Goal: Information Seeking & Learning: Find specific fact

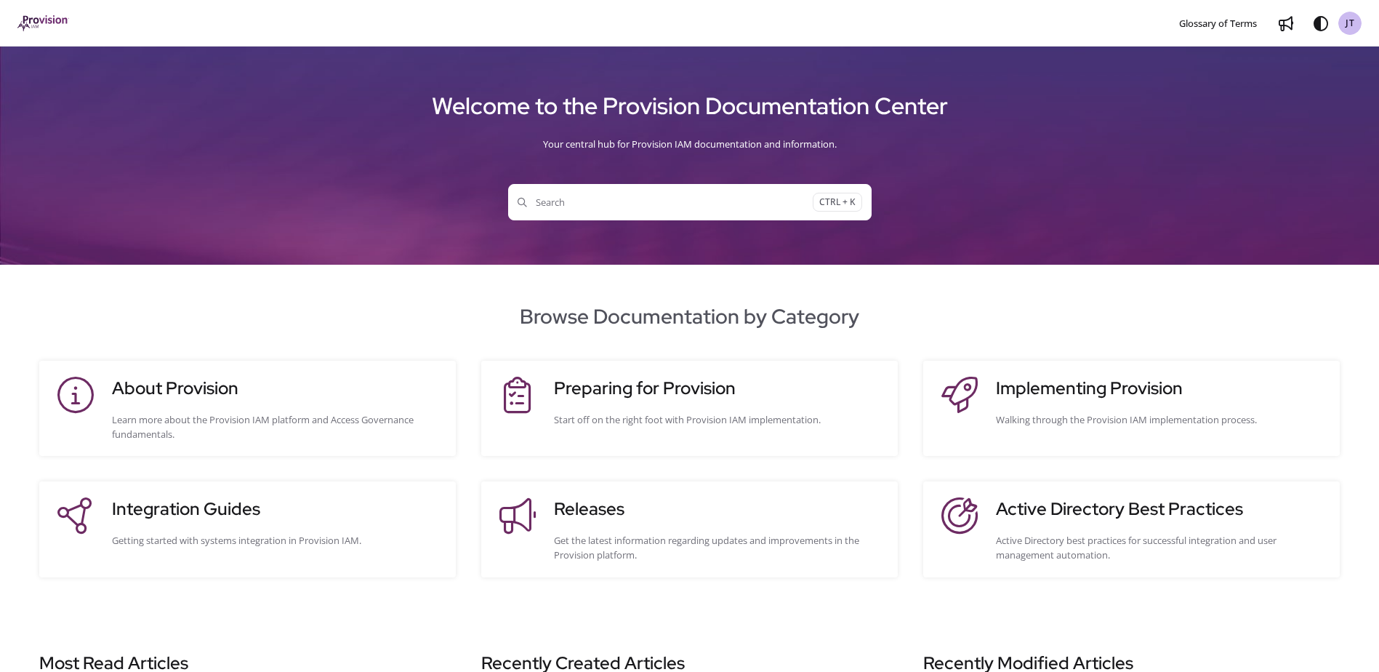
click at [585, 194] on button "Search CTRL + K" at bounding box center [689, 202] width 363 height 36
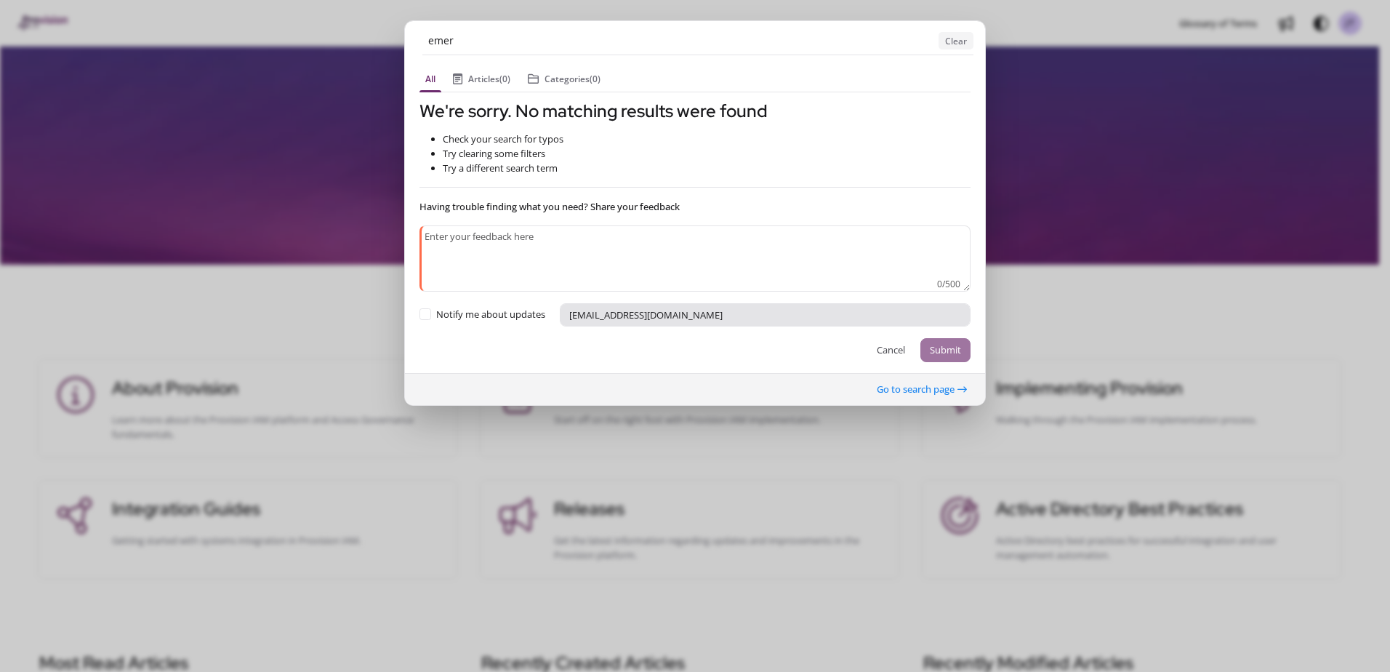
type input "emer"
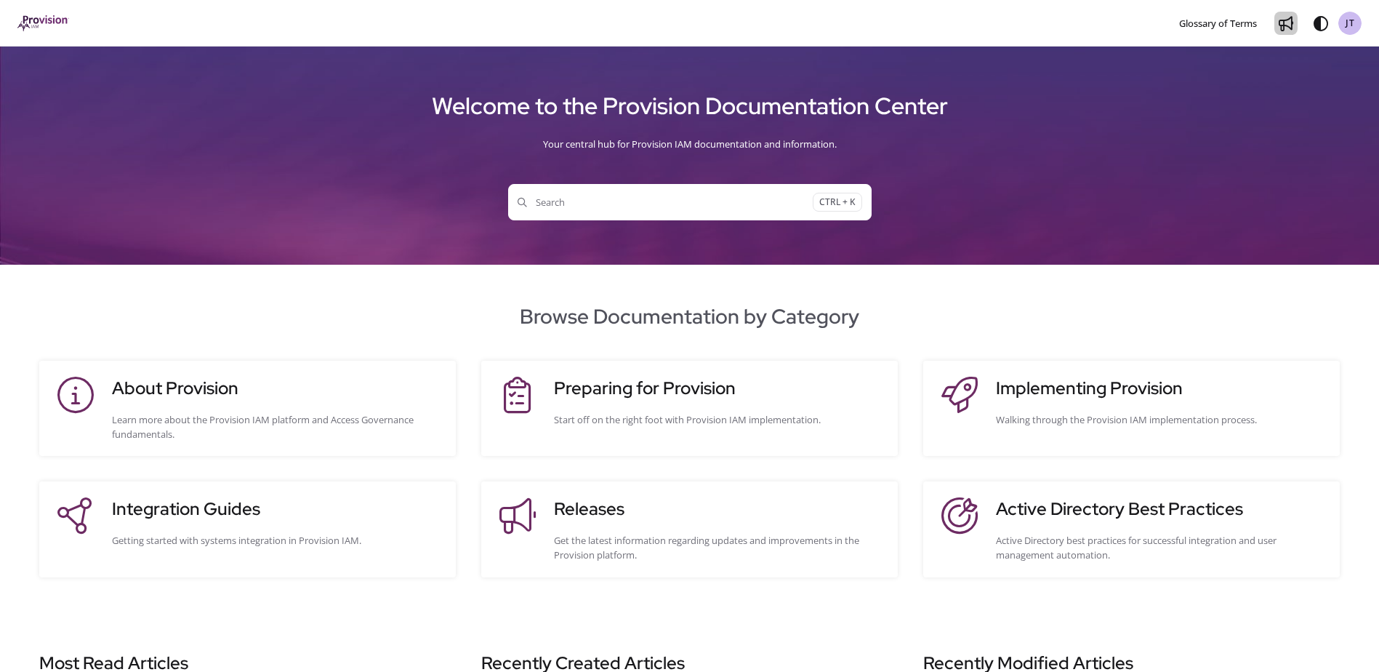
click at [1290, 20] on icon "Whats new" at bounding box center [1286, 24] width 15 height 15
click at [576, 206] on span "Search" at bounding box center [665, 202] width 295 height 15
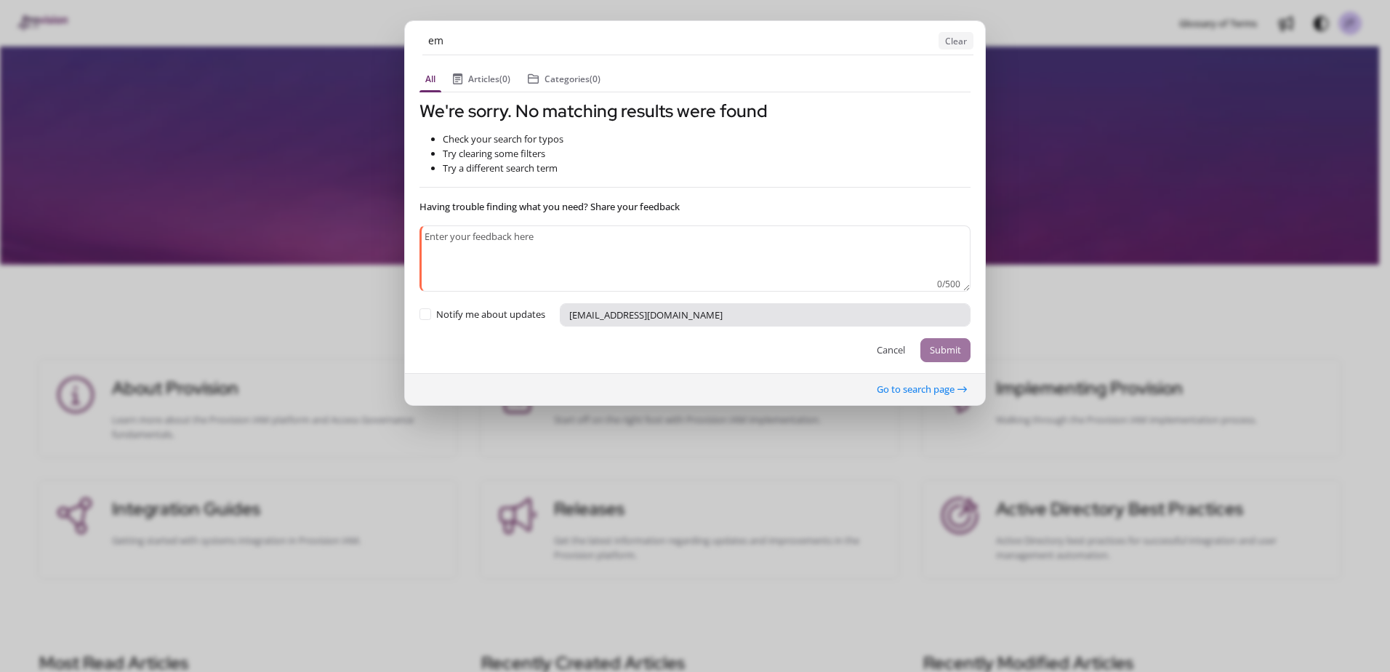
type input "e"
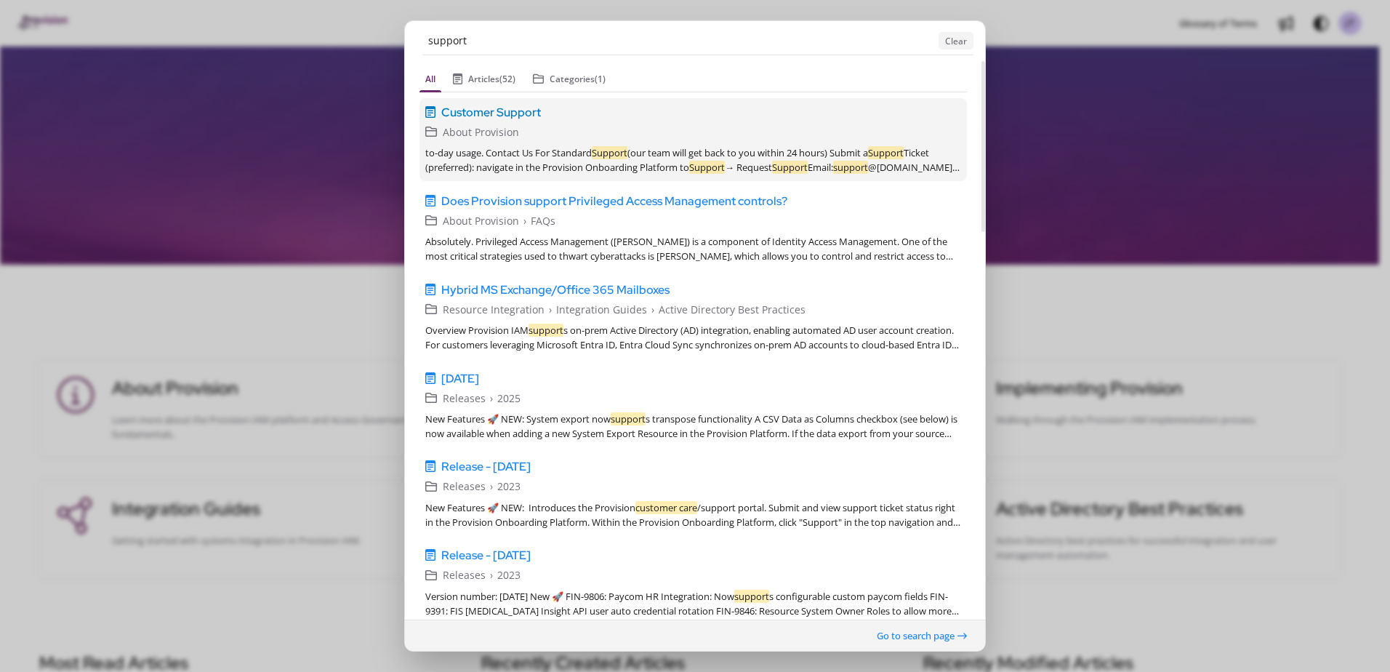
type input "support"
click at [518, 113] on span "Customer Support" at bounding box center [491, 111] width 100 height 17
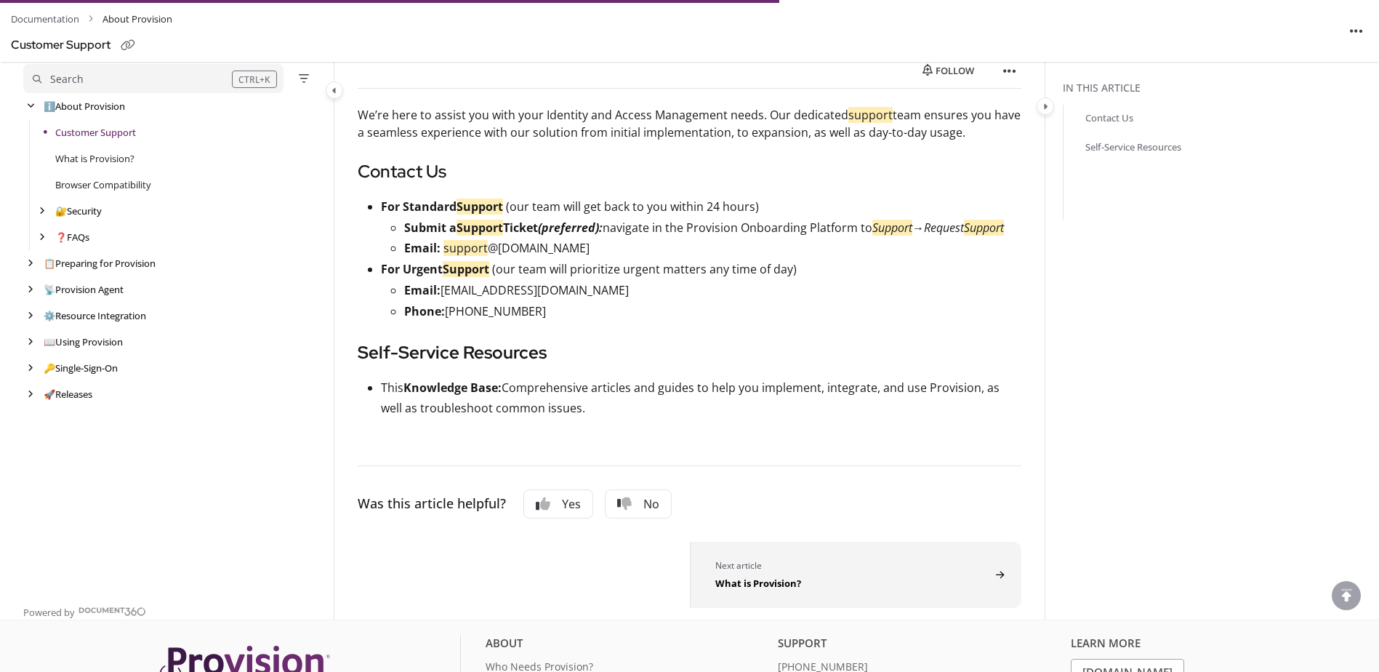
scroll to position [174, 0]
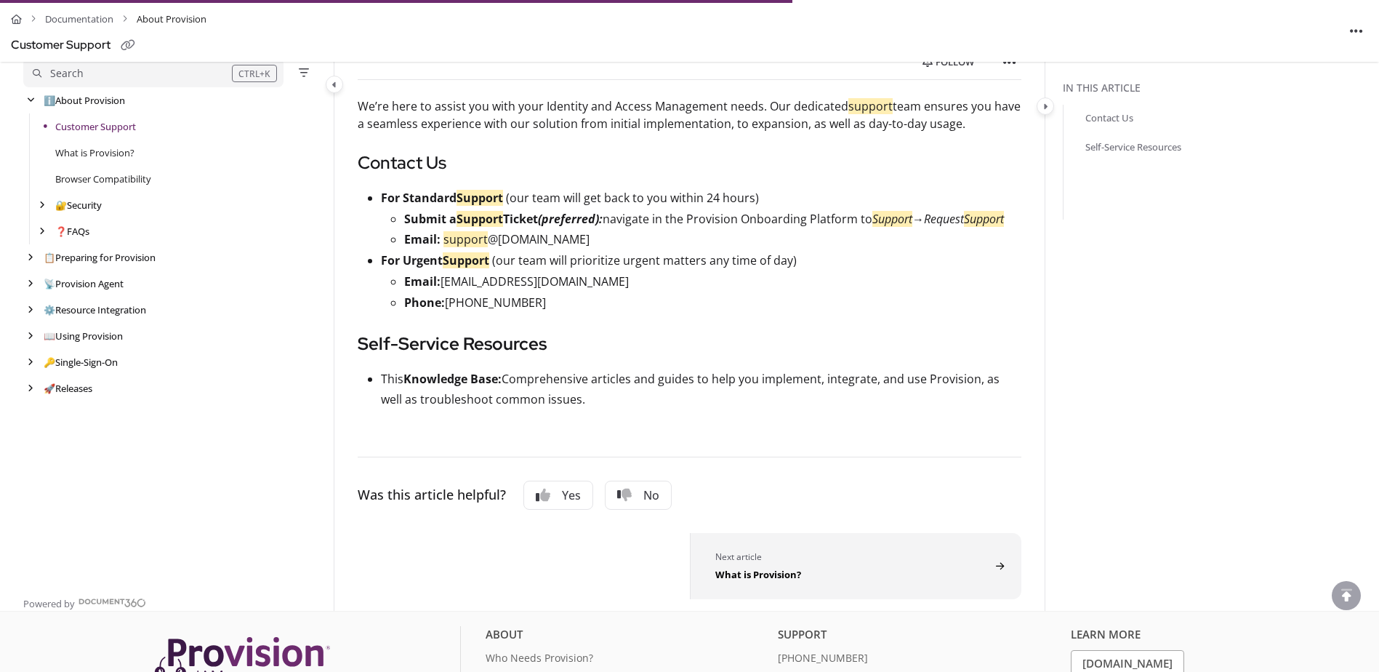
drag, startPoint x: 610, startPoint y: 263, endPoint x: 443, endPoint y: 268, distance: 166.5
click at [443, 250] on p "Email: support @[DOMAIN_NAME]" at bounding box center [712, 239] width 617 height 21
copy p "support @[DOMAIN_NAME]"
click at [95, 23] on link "Documentation" at bounding box center [79, 19] width 68 height 21
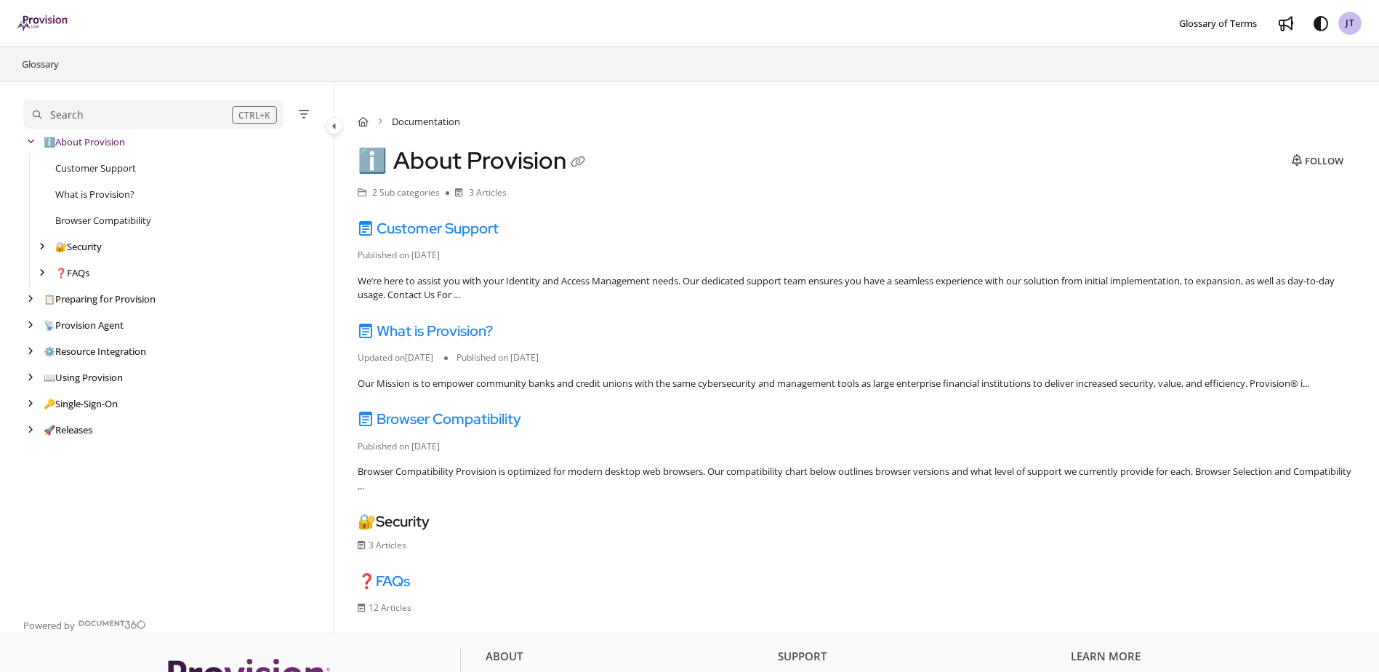
click at [47, 18] on img "Project logo" at bounding box center [43, 23] width 52 height 16
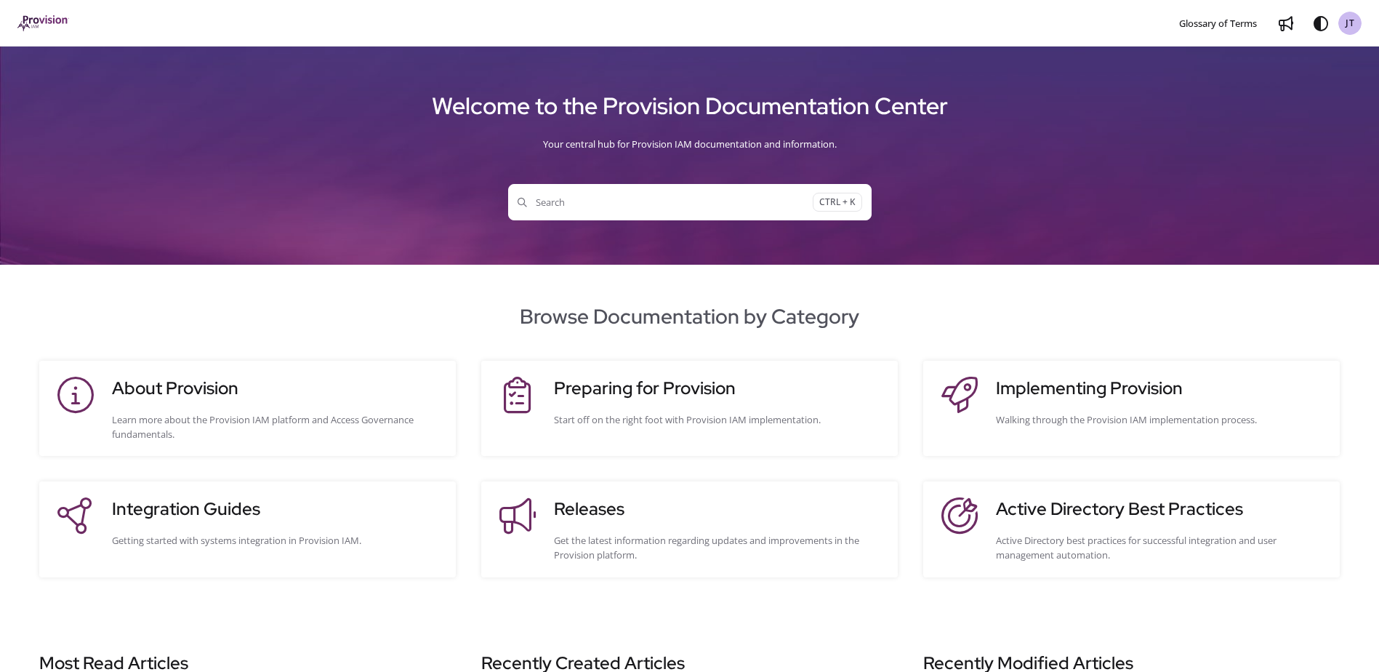
click at [633, 218] on button "Search CTRL + K" at bounding box center [689, 202] width 363 height 36
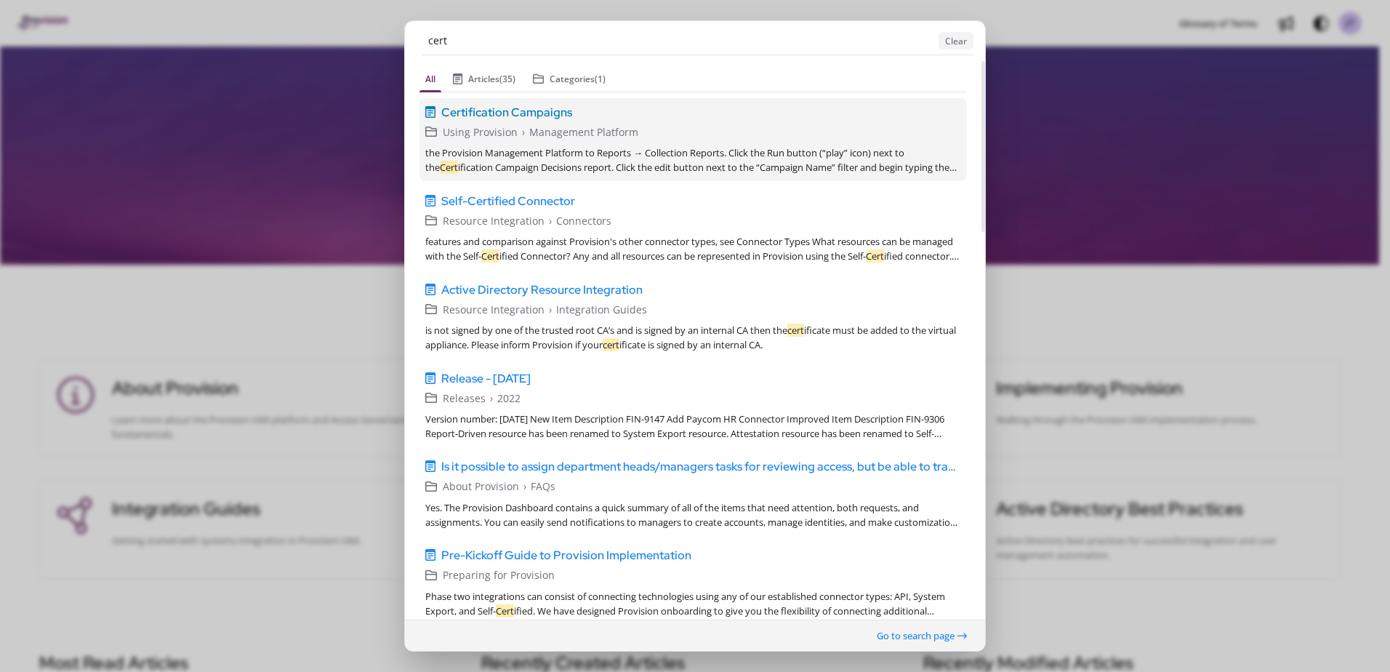
type input "cert"
click at [504, 123] on link "Certification Campaigns v1 English Using Provision › Management Platform the Pr…" at bounding box center [692, 138] width 547 height 83
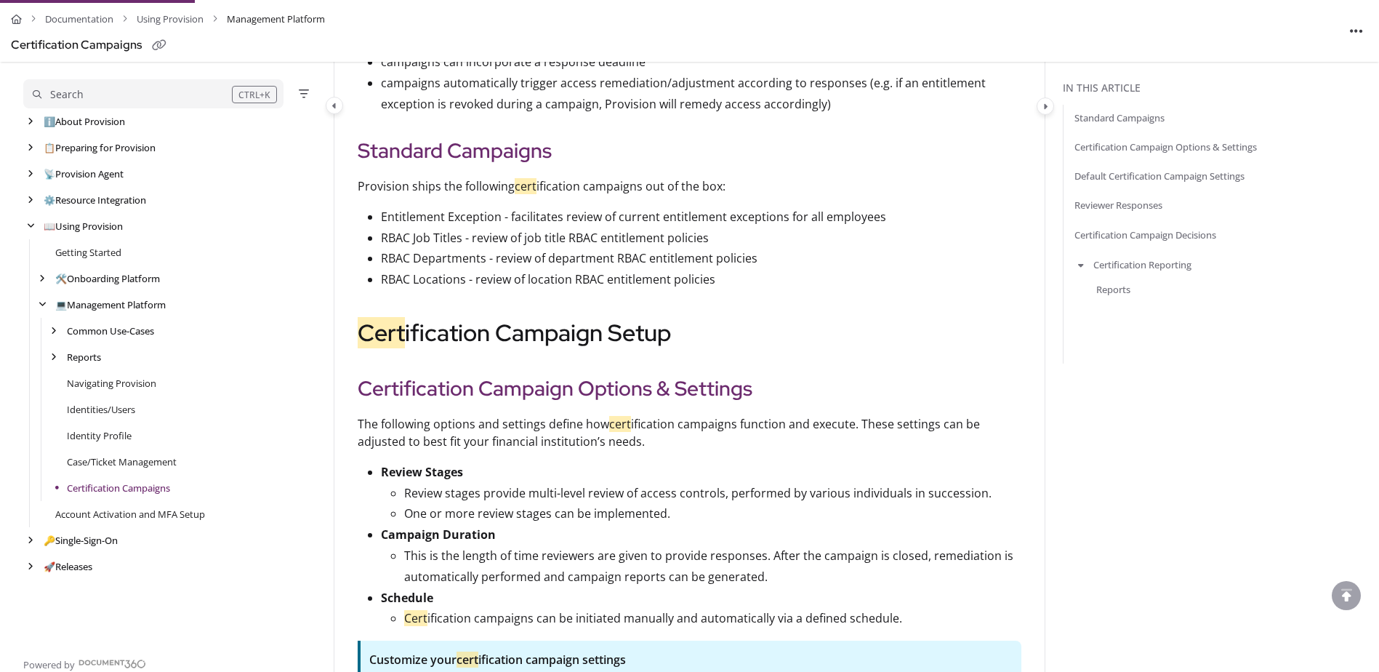
scroll to position [540, 0]
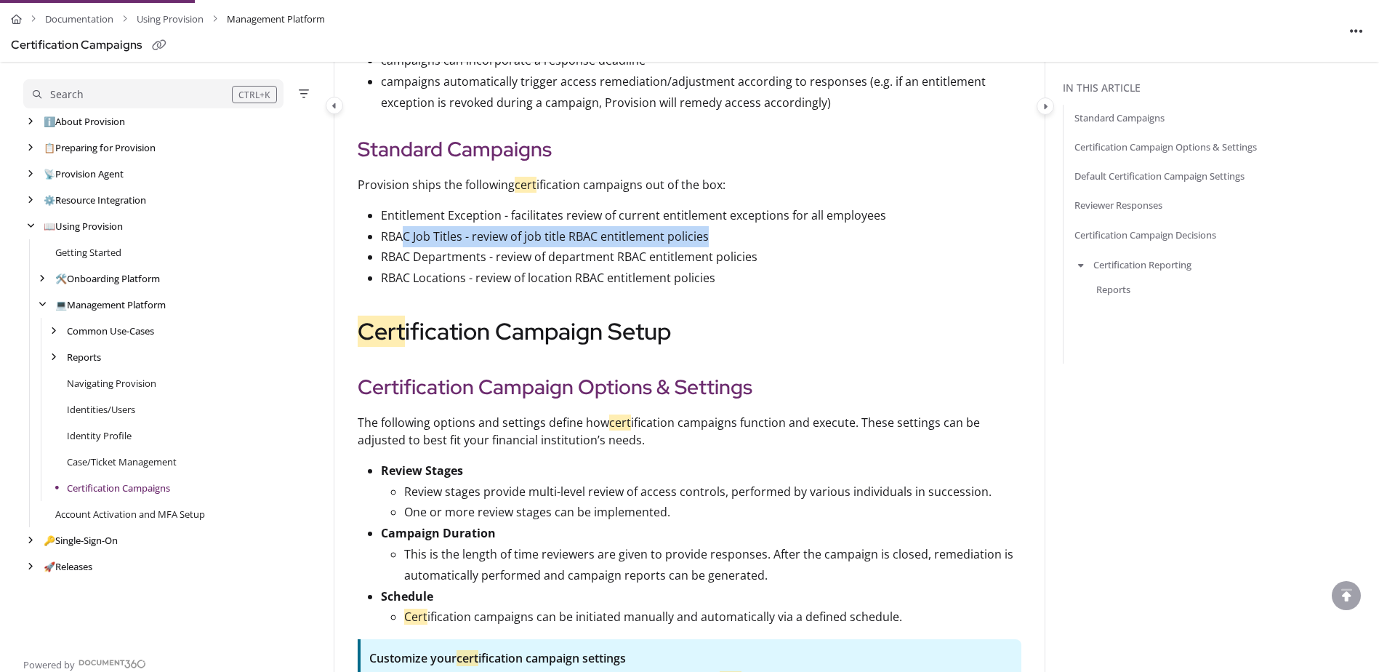
drag, startPoint x: 598, startPoint y: 241, endPoint x: 728, endPoint y: 230, distance: 129.9
click at [728, 230] on p "RBAC Job Titles - review of job title RBAC entitlement policies" at bounding box center [701, 236] width 640 height 21
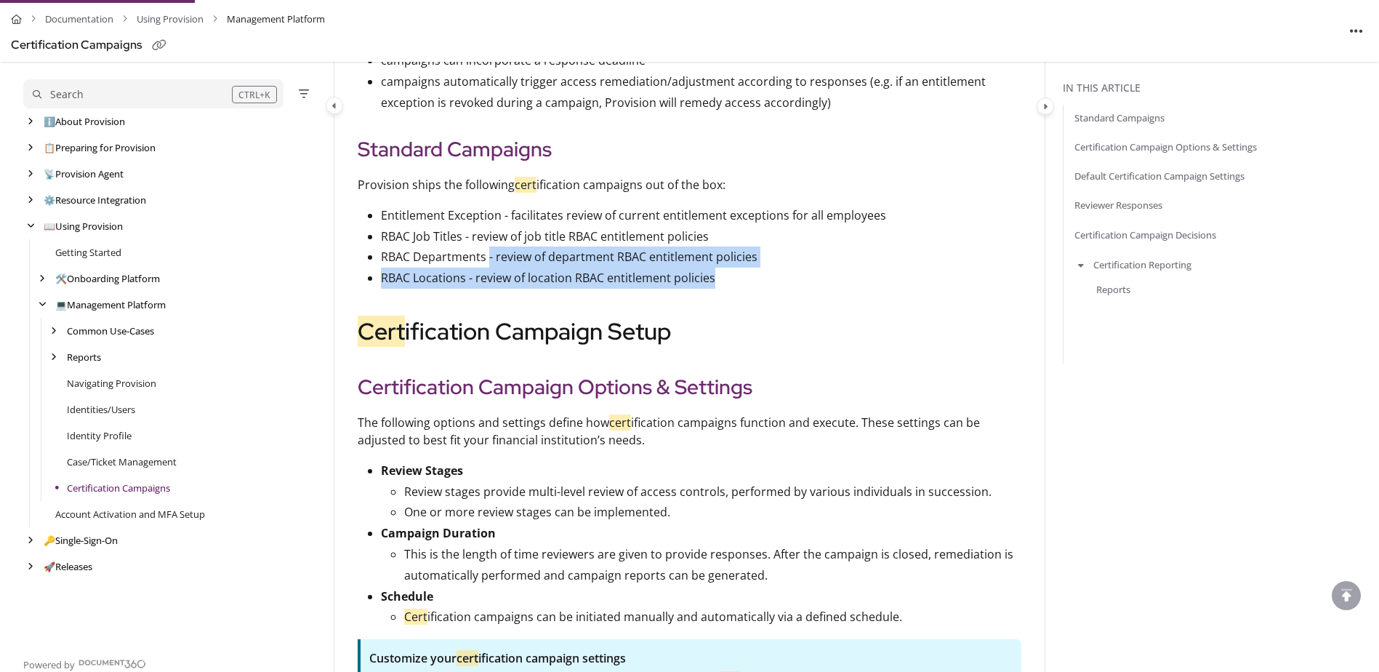
drag, startPoint x: 513, startPoint y: 259, endPoint x: 878, endPoint y: 277, distance: 365.3
click at [878, 277] on ul "Entitlement Exception - facilitates review of current entitlement exceptions fo…" at bounding box center [690, 247] width 664 height 84
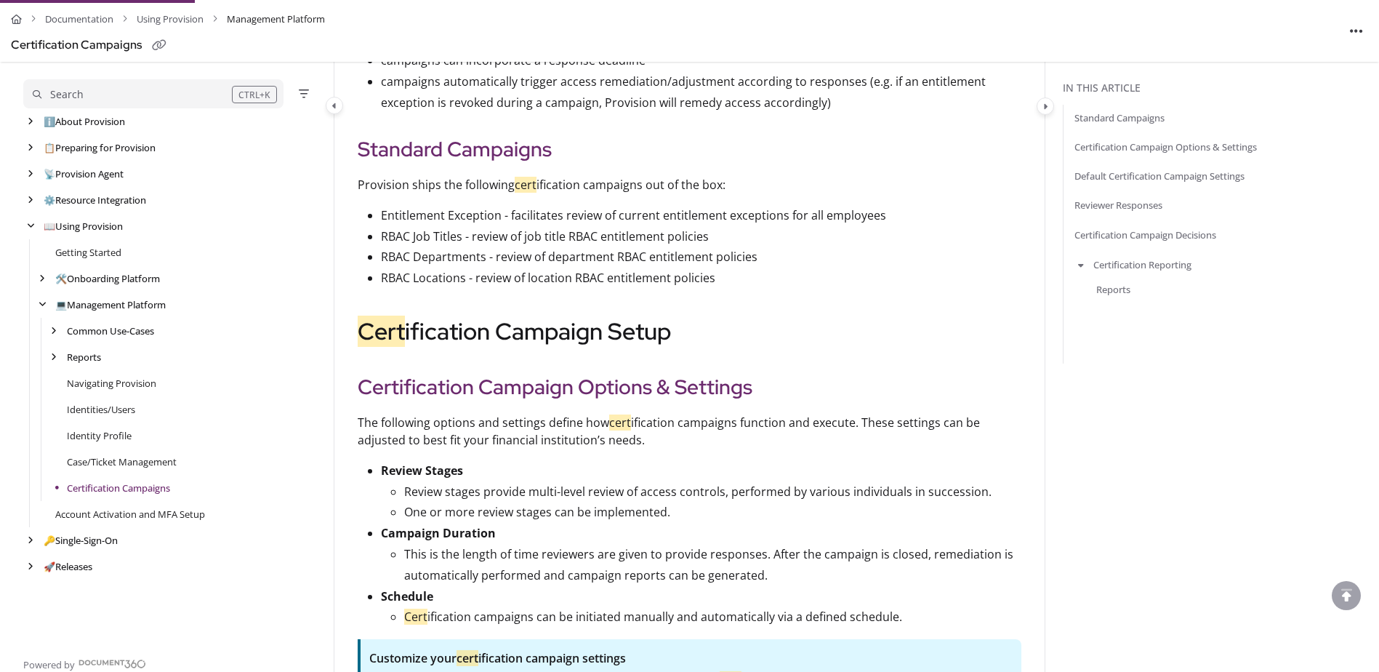
drag, startPoint x: 878, startPoint y: 277, endPoint x: 500, endPoint y: 234, distance: 380.4
click at [559, 233] on p "RBAC Job Titles - review of job title RBAC entitlement policies" at bounding box center [701, 236] width 640 height 21
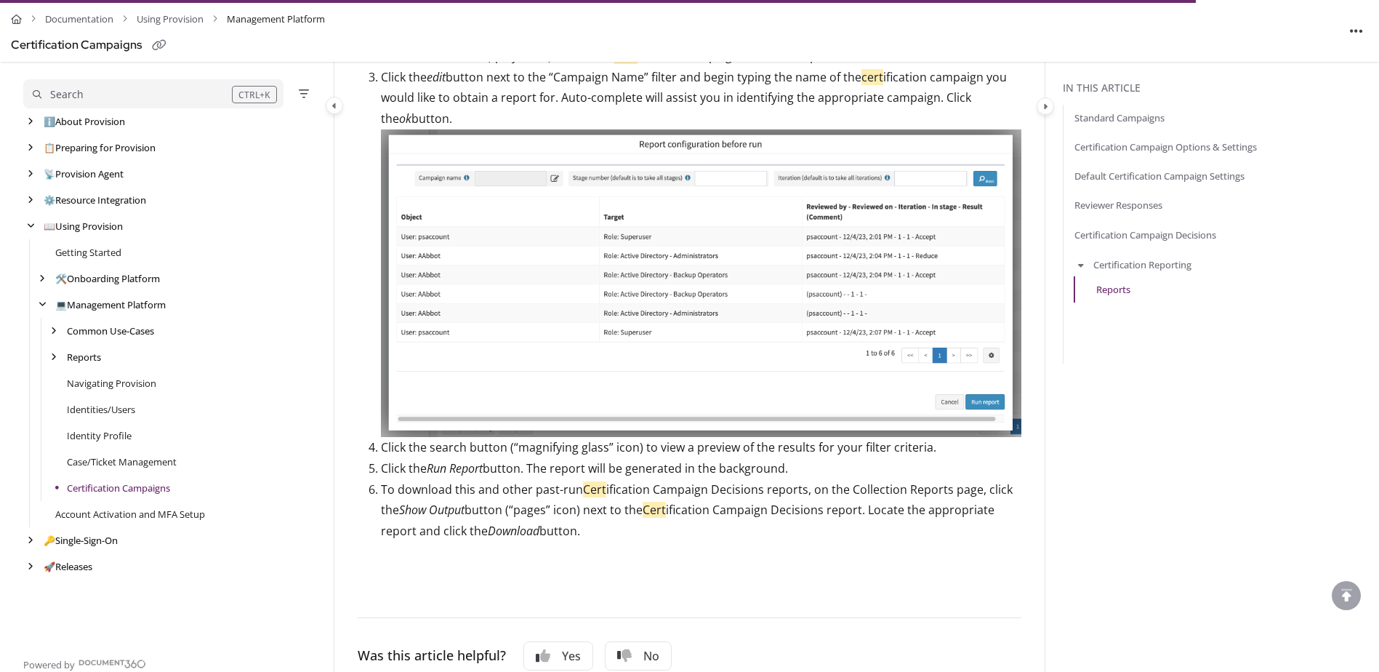
scroll to position [3315, 0]
